Goal: Transaction & Acquisition: Purchase product/service

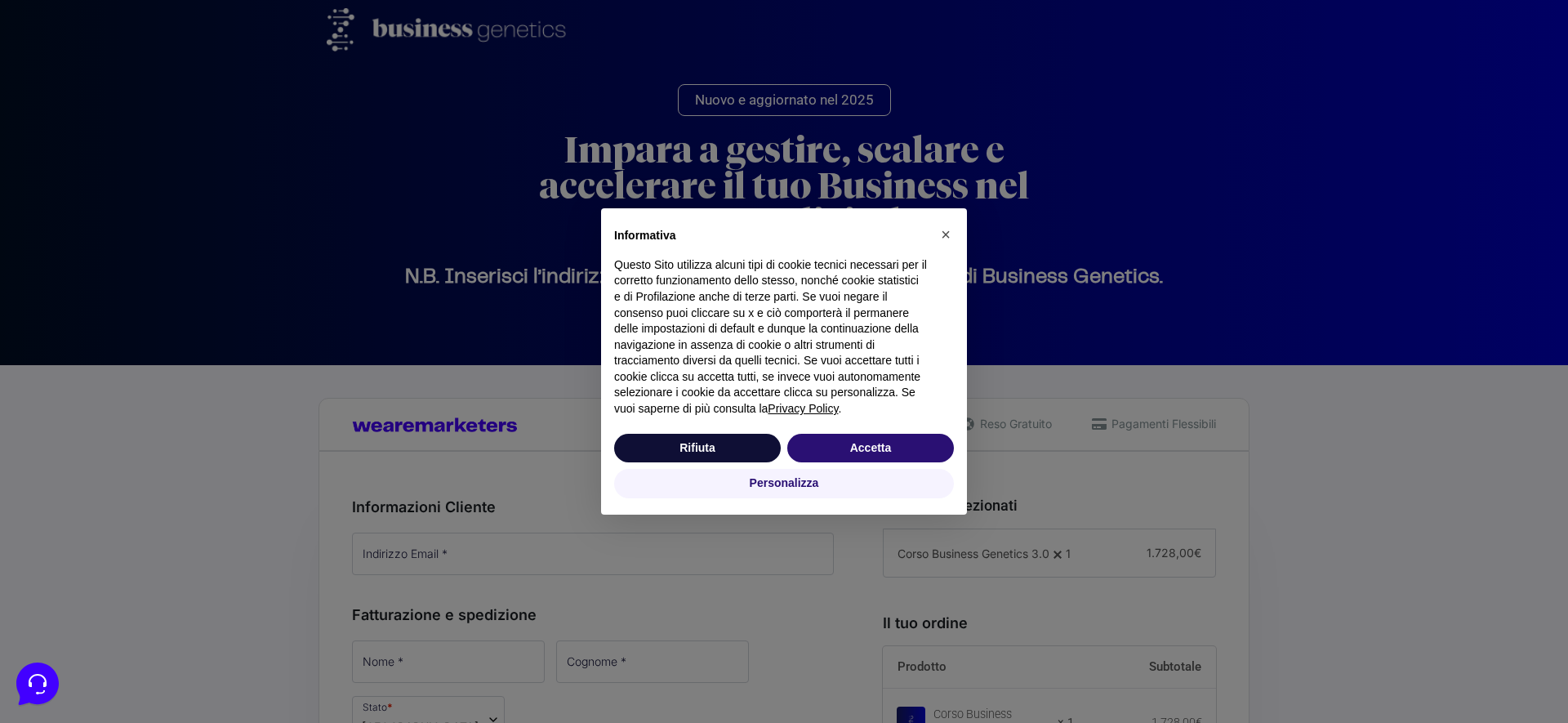
click at [889, 432] on div "Rifiuta Accetta" at bounding box center [784, 448] width 340 height 36
click at [889, 438] on button "Accetta" at bounding box center [870, 448] width 166 height 29
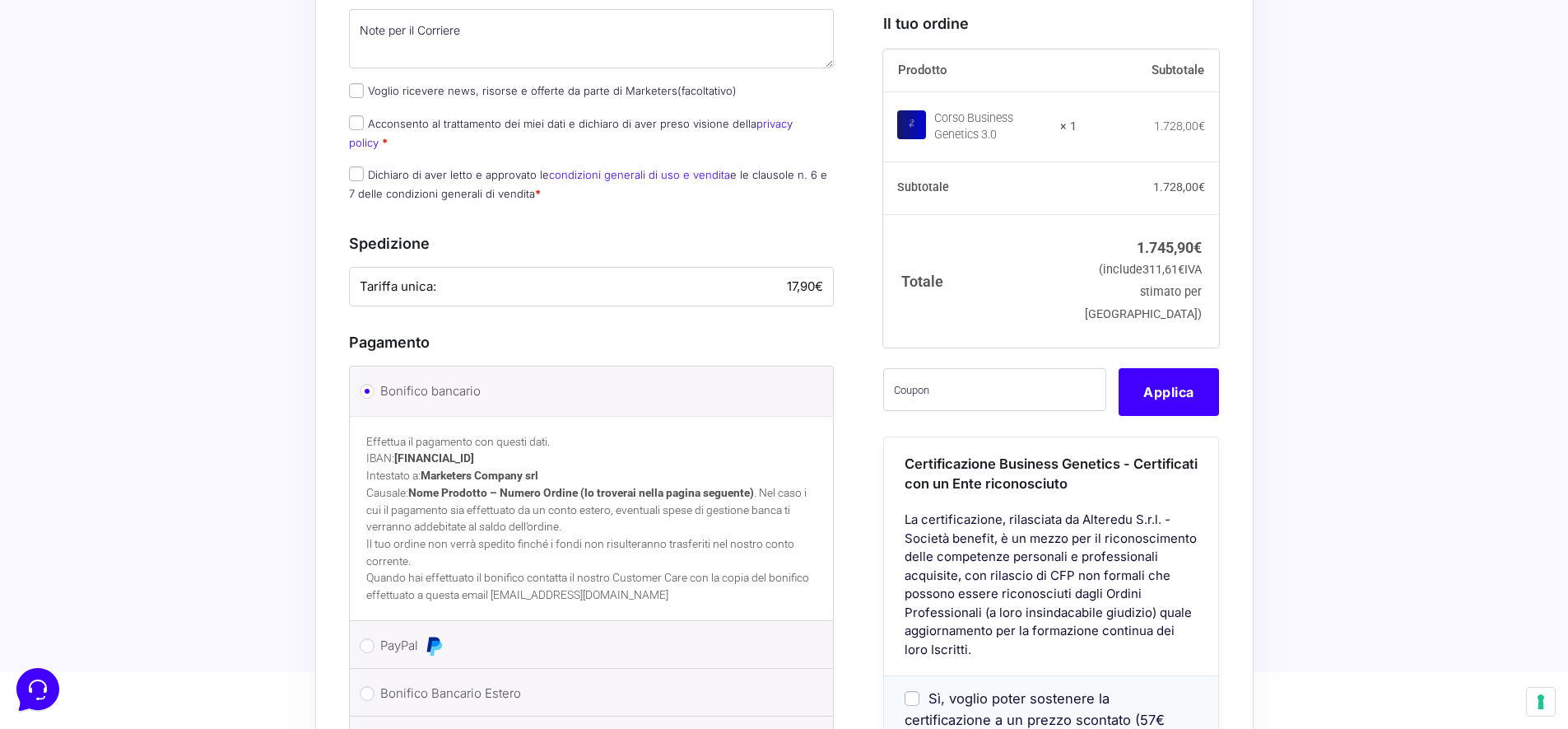
scroll to position [1199, 0]
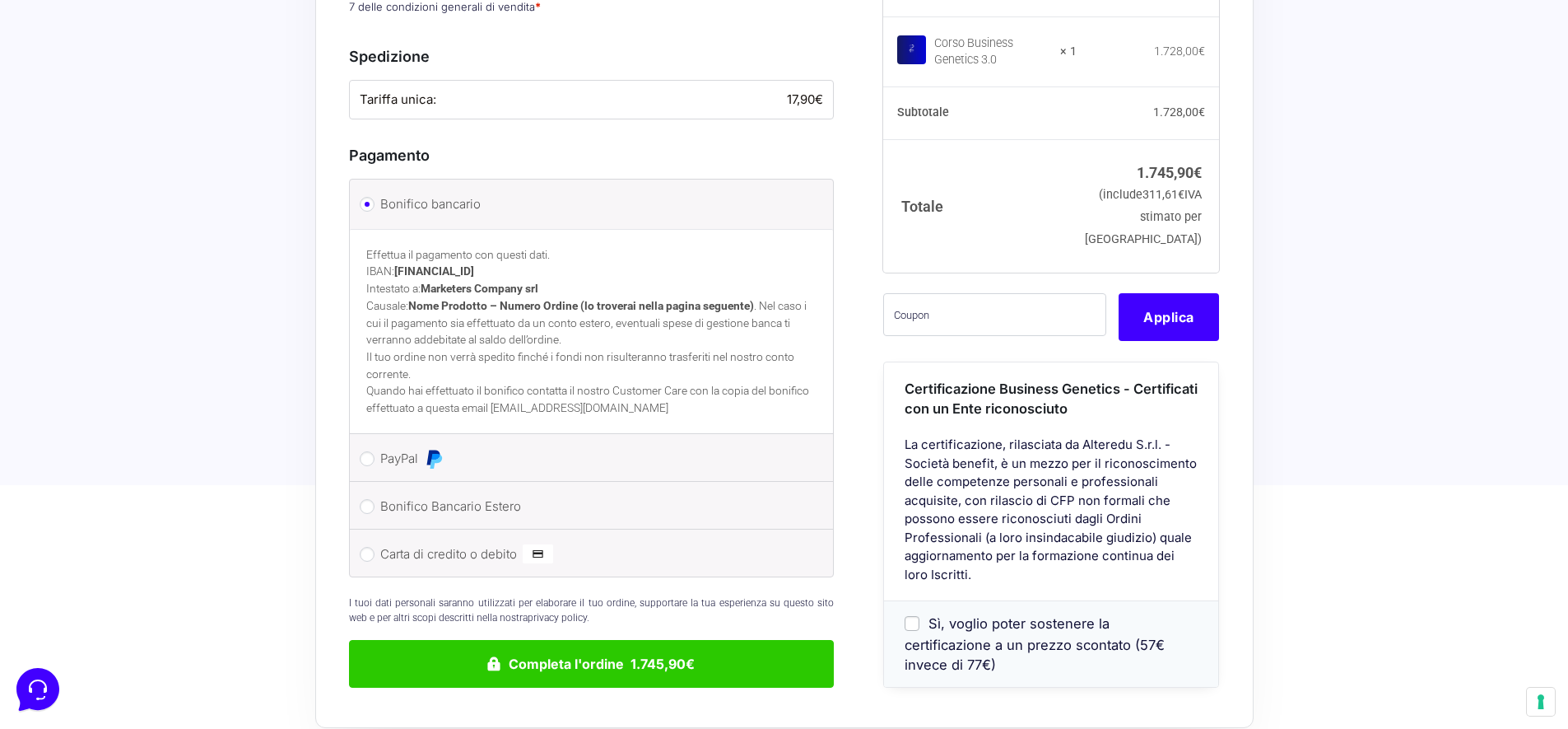
click at [375, 482] on li "Bonifico Bancario Estero Effettua il pagamento con questi dati. IBAN: [FINANCIA…" at bounding box center [591, 506] width 484 height 48
click at [369, 499] on input "Bonifico Bancario Estero" at bounding box center [367, 506] width 15 height 15
radio input "true"
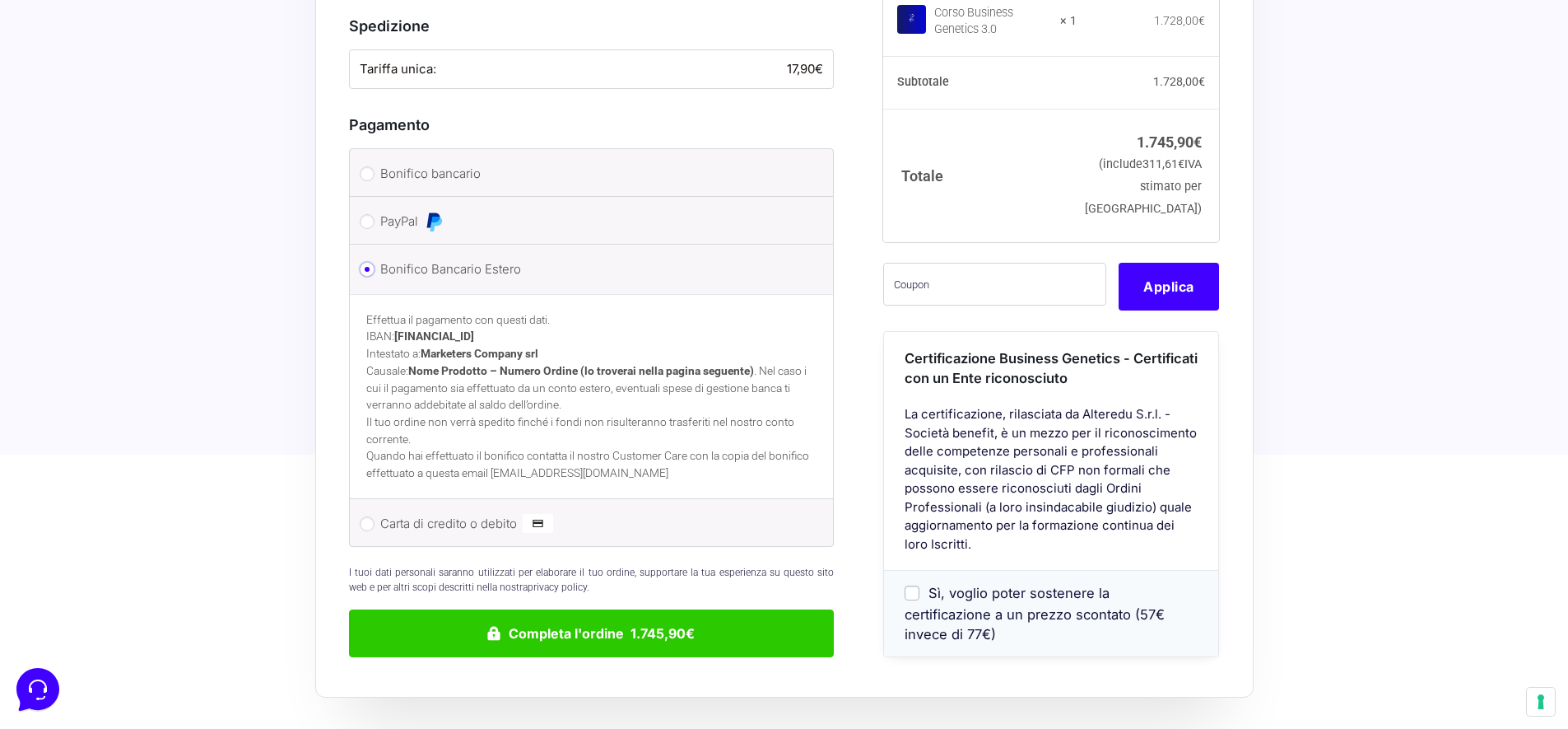
scroll to position [1226, 0]
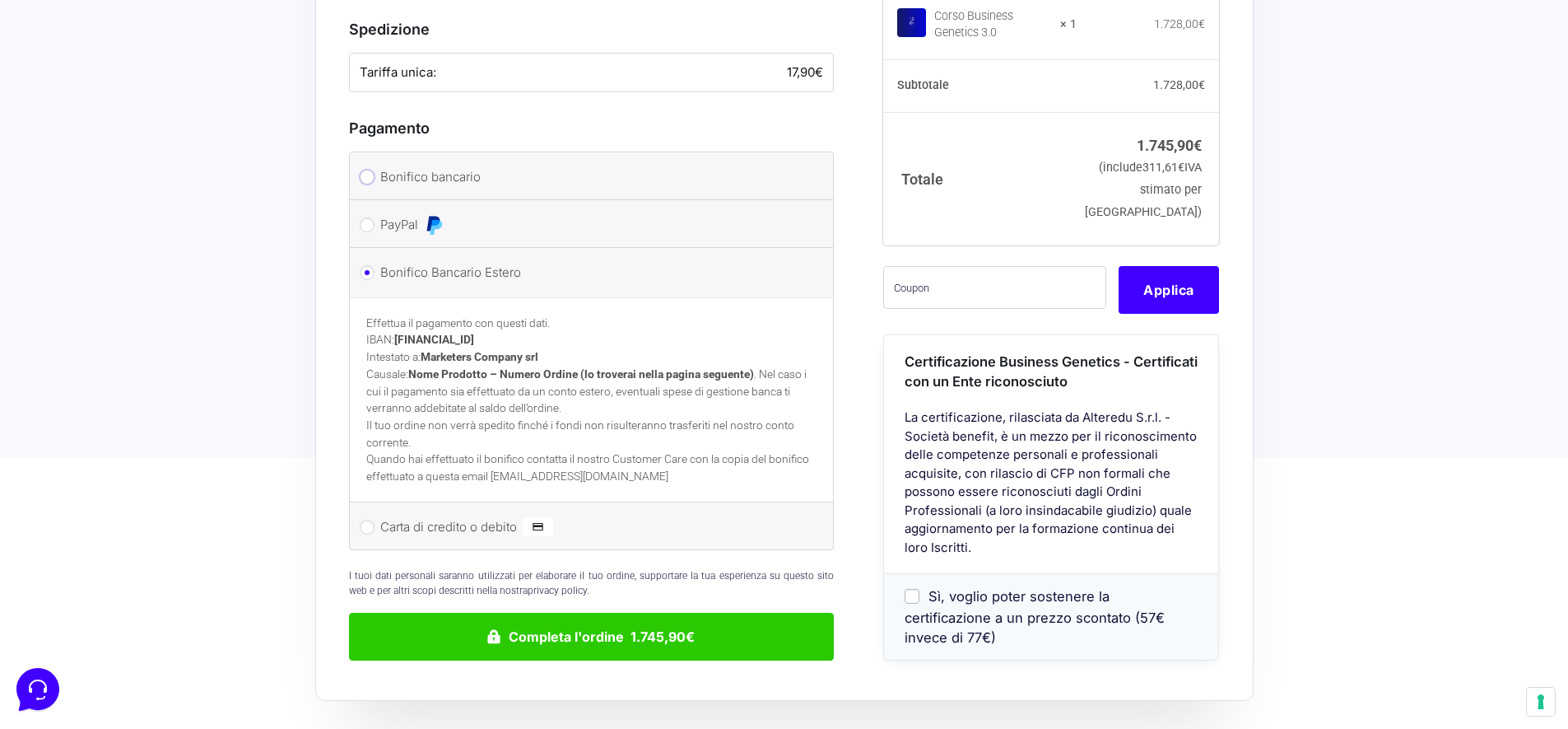
click at [371, 170] on input "Bonifico bancario" at bounding box center [367, 177] width 15 height 15
radio input "true"
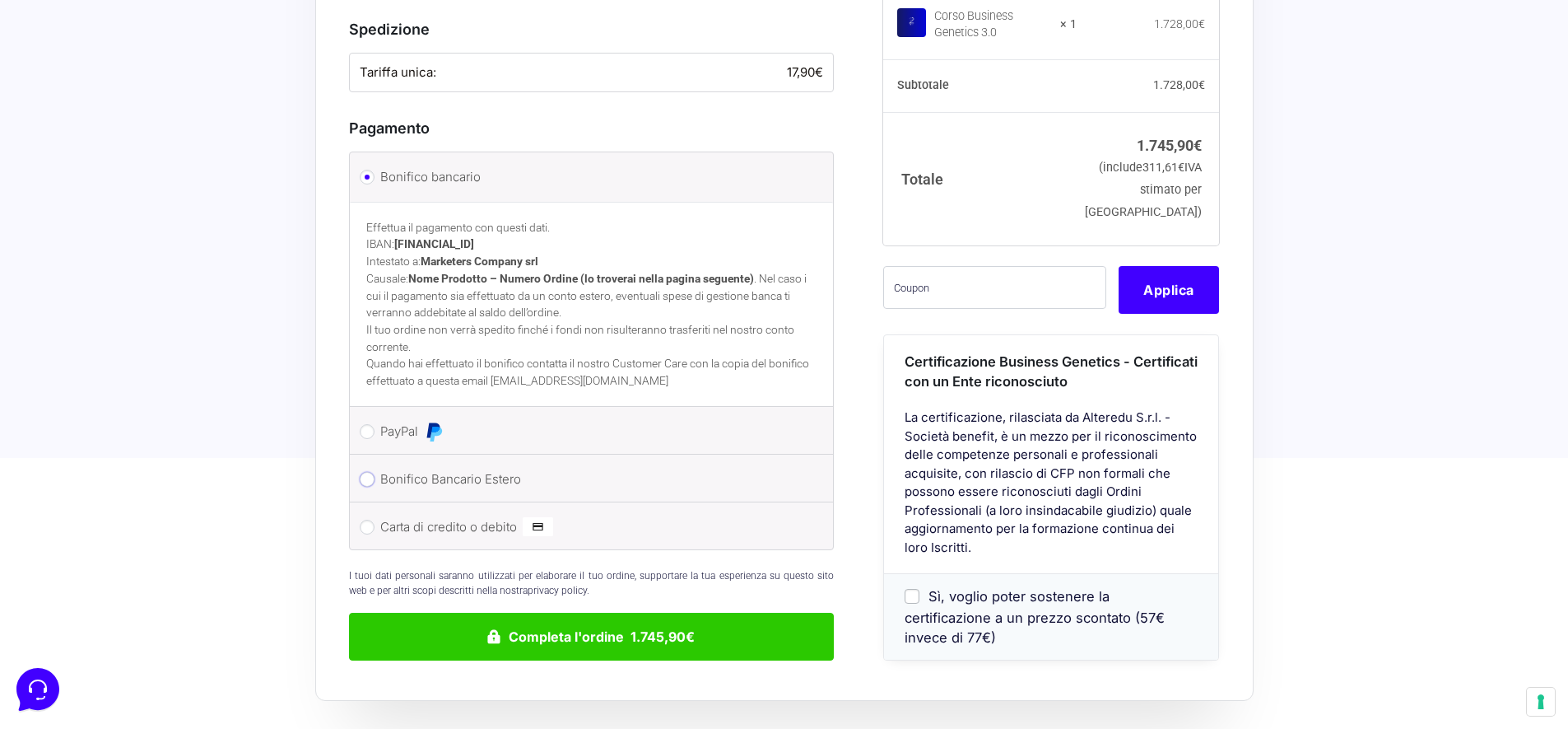
click at [367, 472] on input "Bonifico Bancario Estero" at bounding box center [367, 479] width 15 height 15
radio input "true"
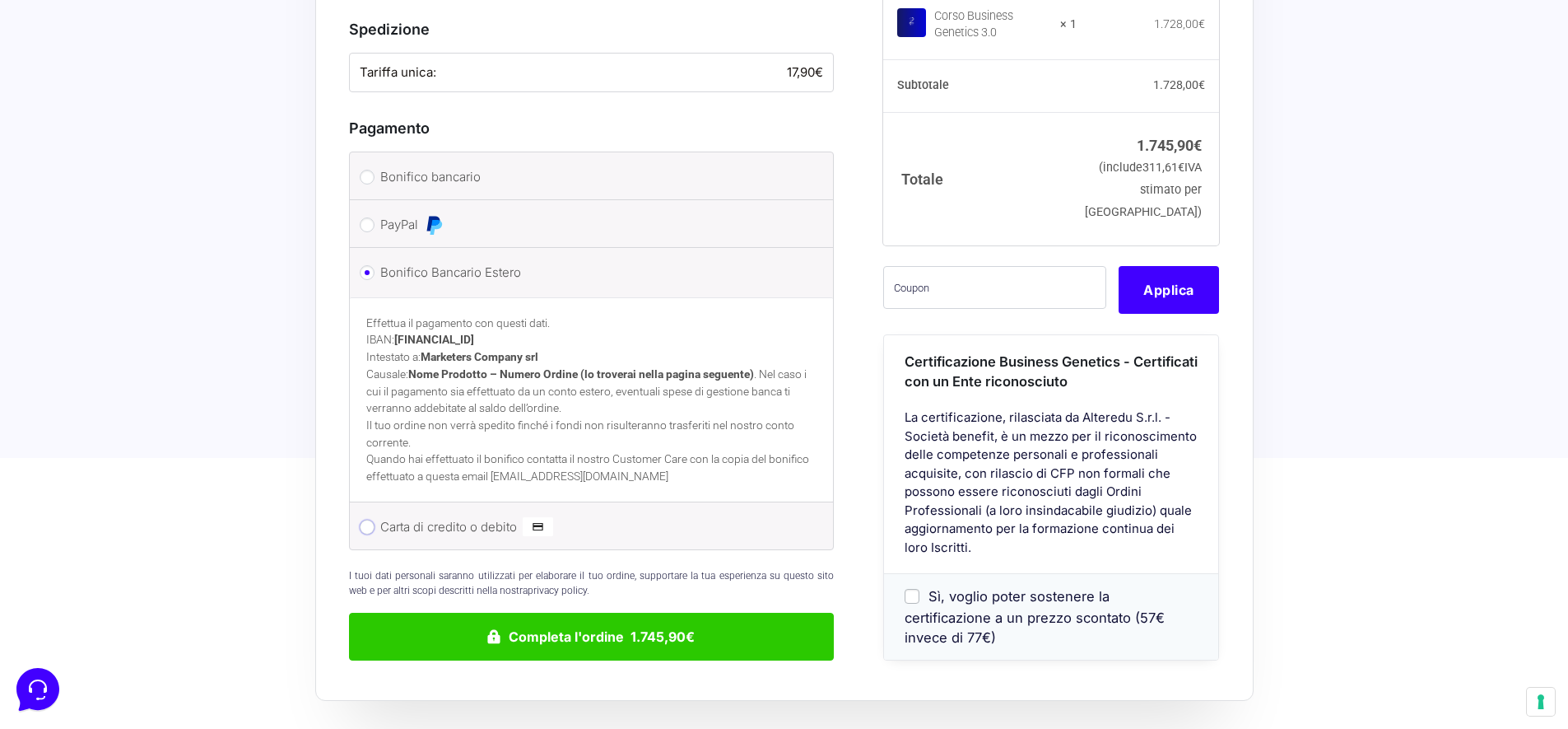
click at [366, 520] on input "Carta di credito o debito" at bounding box center [367, 527] width 15 height 15
radio input "true"
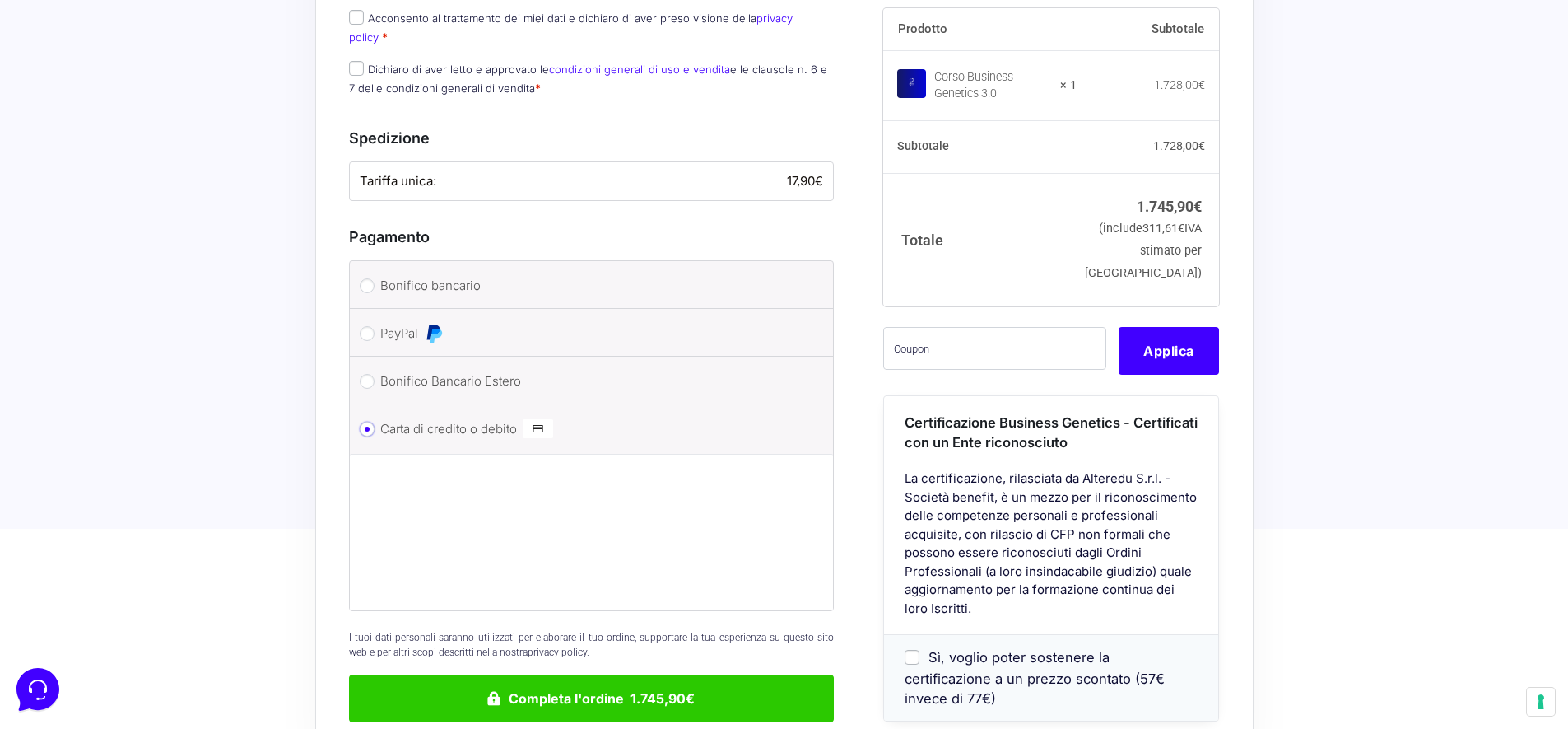
scroll to position [1229, 0]
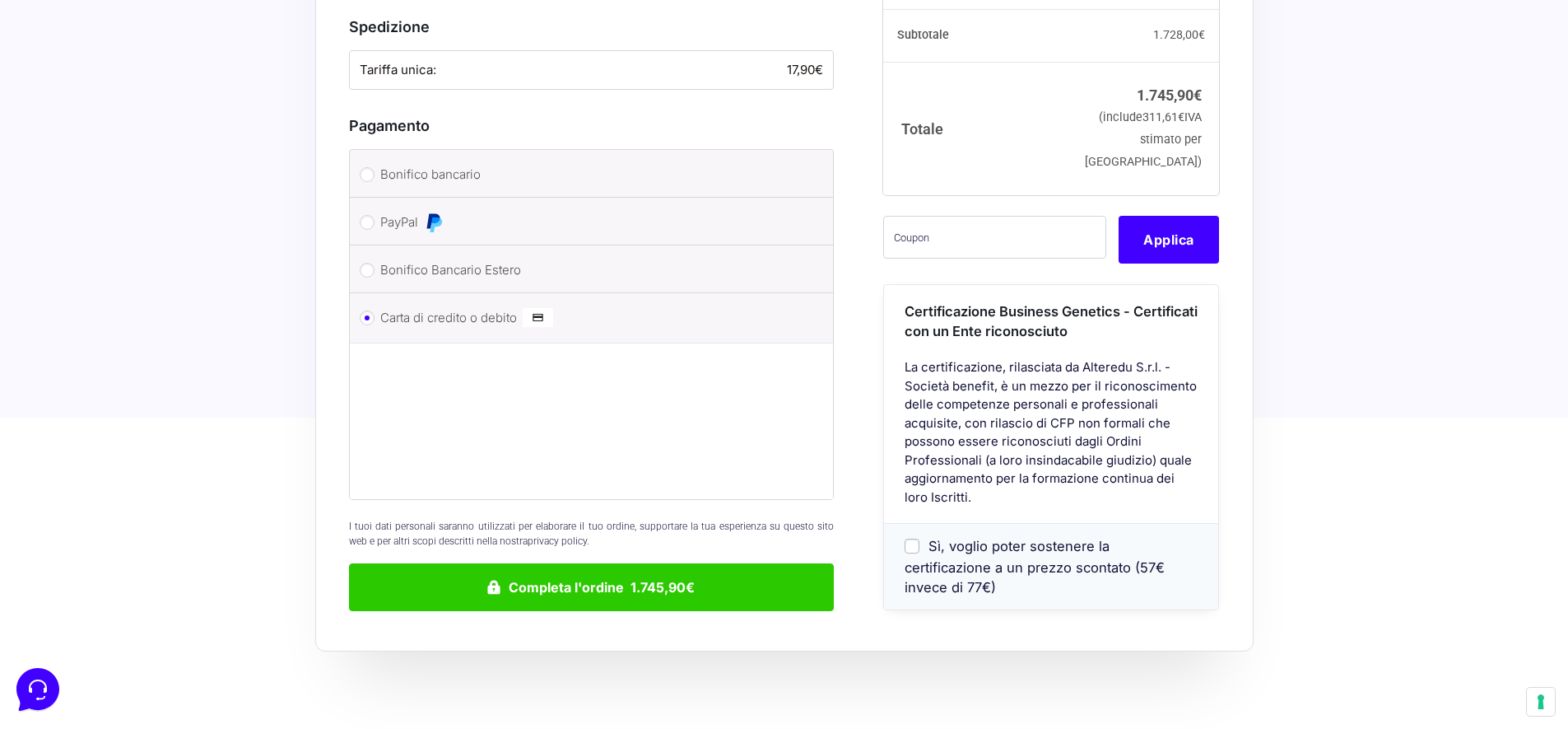
click at [900, 523] on div "Sì, voglio poter sostenere la certificazione a un prezzo scontato (57€ invece d…" at bounding box center [1051, 567] width 334 height 87
click at [913, 523] on div "Sì, voglio poter sostenere la certificazione a un prezzo scontato (57€ invece d…" at bounding box center [1051, 567] width 334 height 87
click at [907, 538] on input "Sì, voglio poter sostenere la certificazione a un prezzo scontato (57€ invece d…" at bounding box center [912, 546] width 15 height 15
checkbox input "true"
click at [907, 538] on input "Sì, voglio poter sostenere la certificazione a un prezzo scontato (57€ invece d…" at bounding box center [912, 546] width 15 height 15
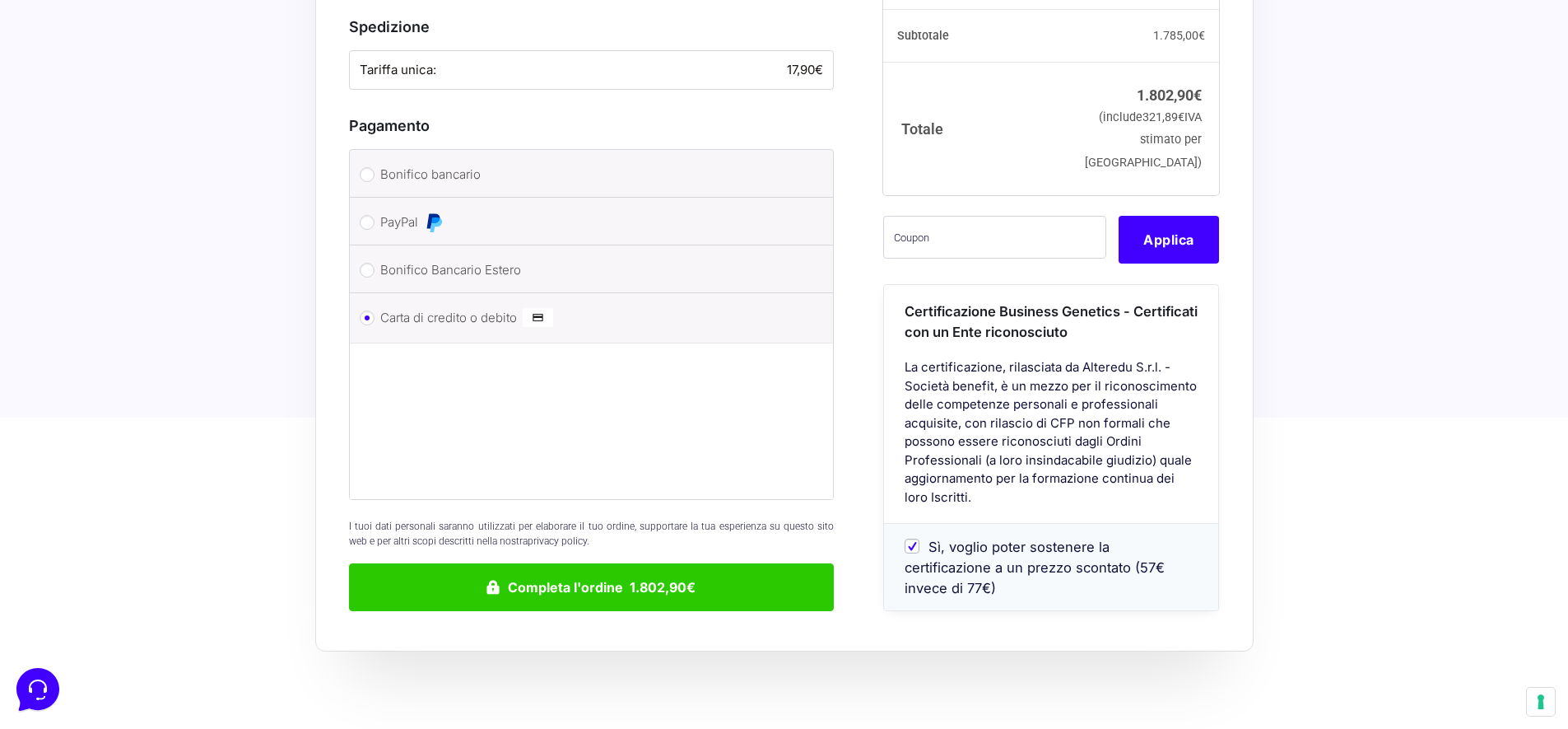
checkbox input "false"
